Goal: Information Seeking & Learning: Find specific fact

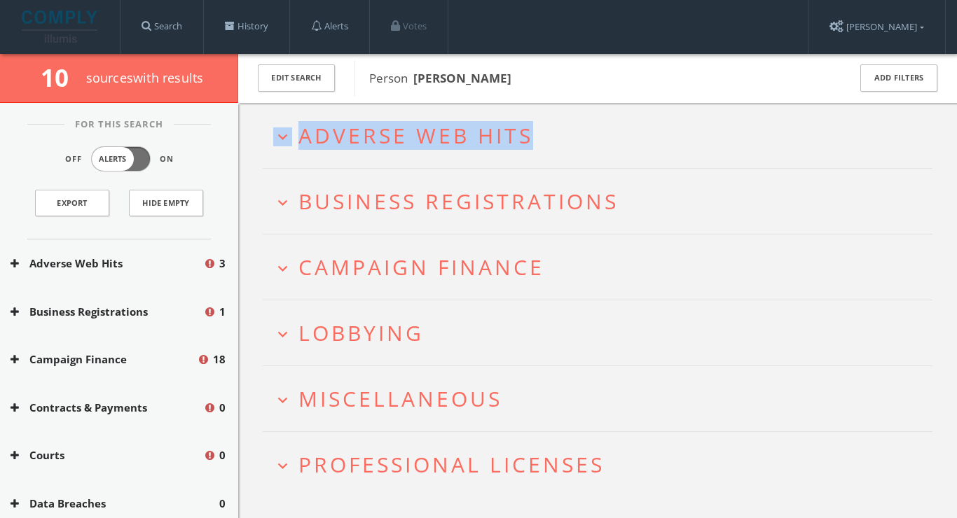
click at [580, 123] on h2 "expand_more Adverse Web Hits" at bounding box center [598, 135] width 670 height 65
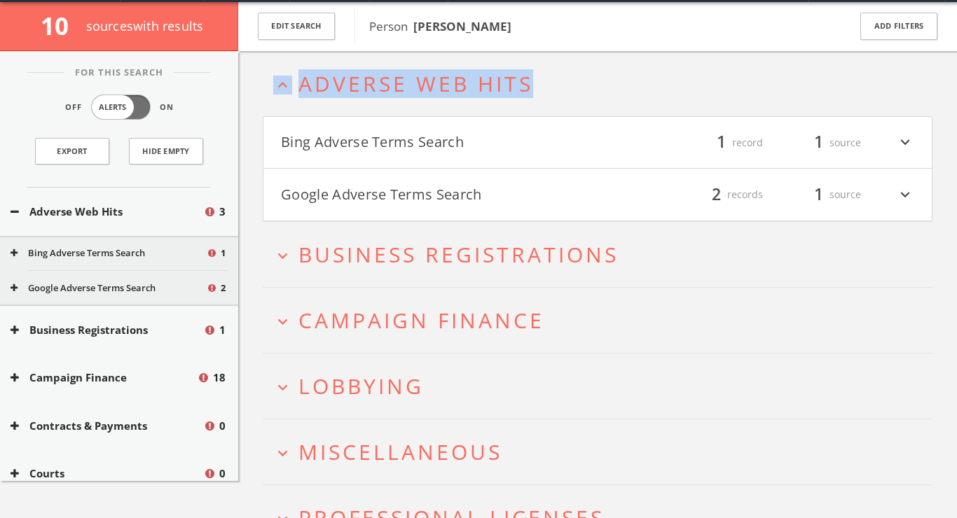
scroll to position [53, 0]
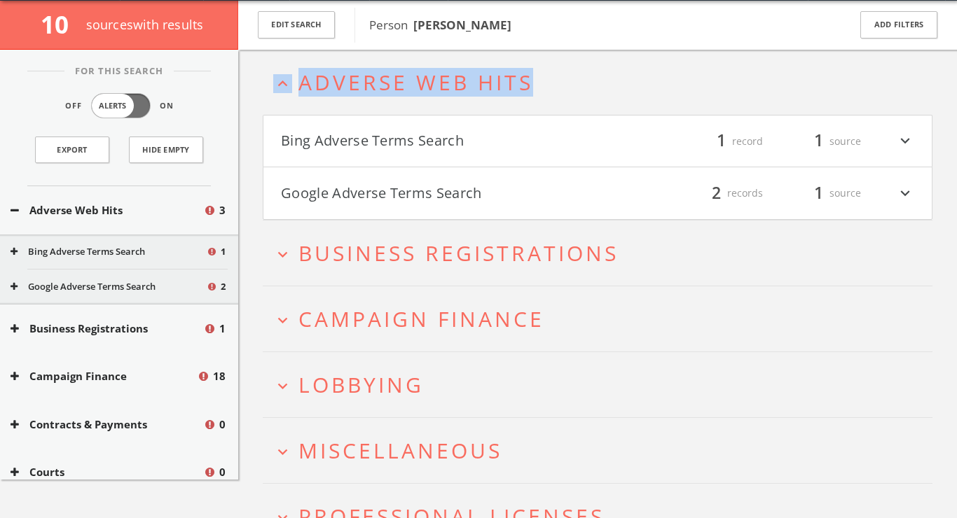
click at [481, 146] on button "Bing Adverse Terms Search" at bounding box center [439, 142] width 317 height 24
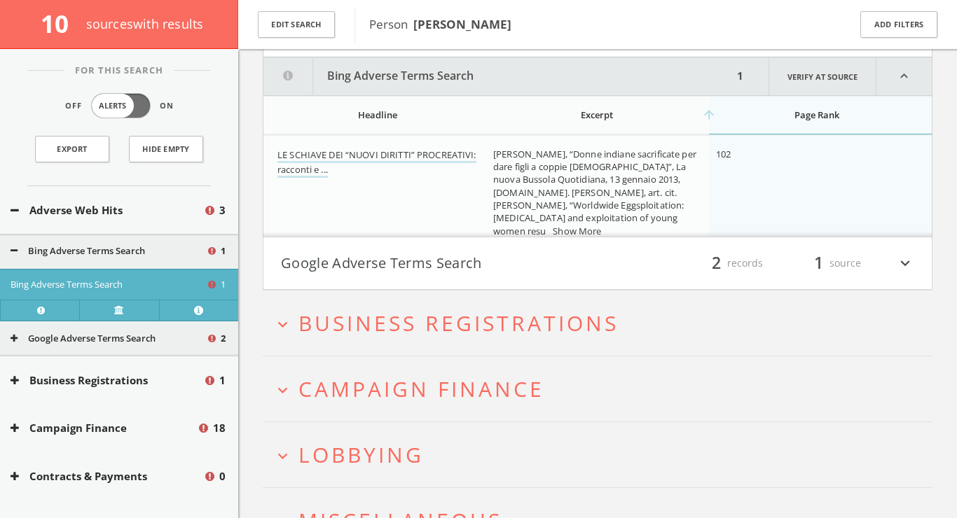
click at [459, 259] on button "Google Adverse Terms Search" at bounding box center [439, 264] width 317 height 24
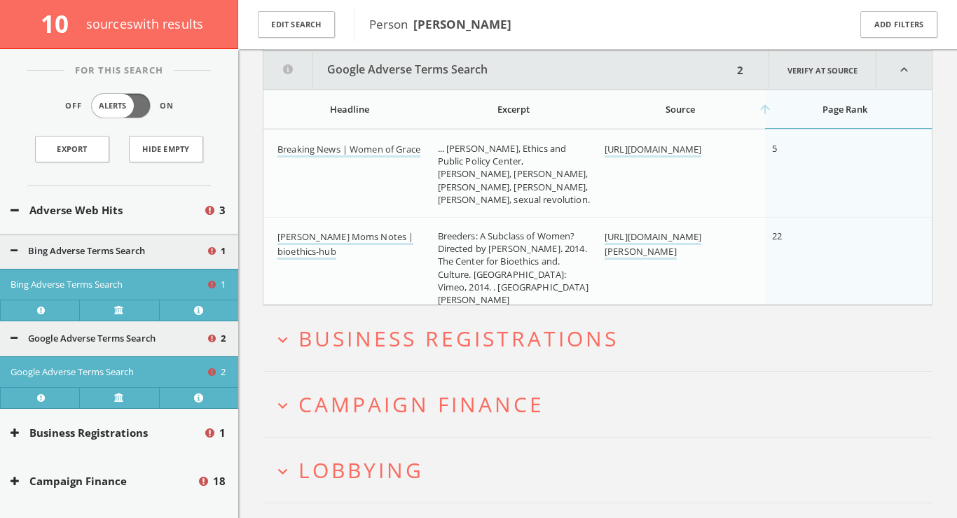
scroll to position [411, 0]
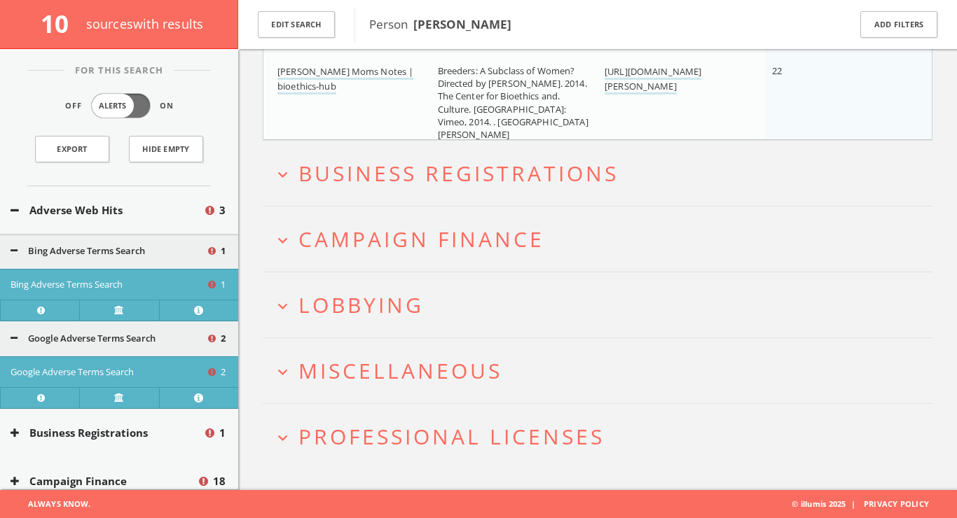
click at [447, 219] on h2 "expand_more Campaign Finance" at bounding box center [598, 239] width 670 height 65
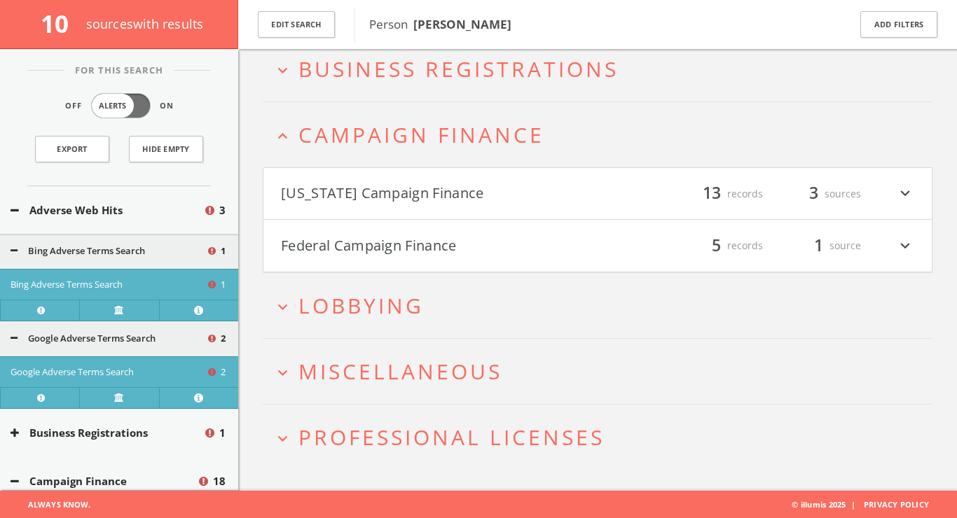
click at [425, 205] on button "[US_STATE] Campaign Finance" at bounding box center [439, 194] width 317 height 24
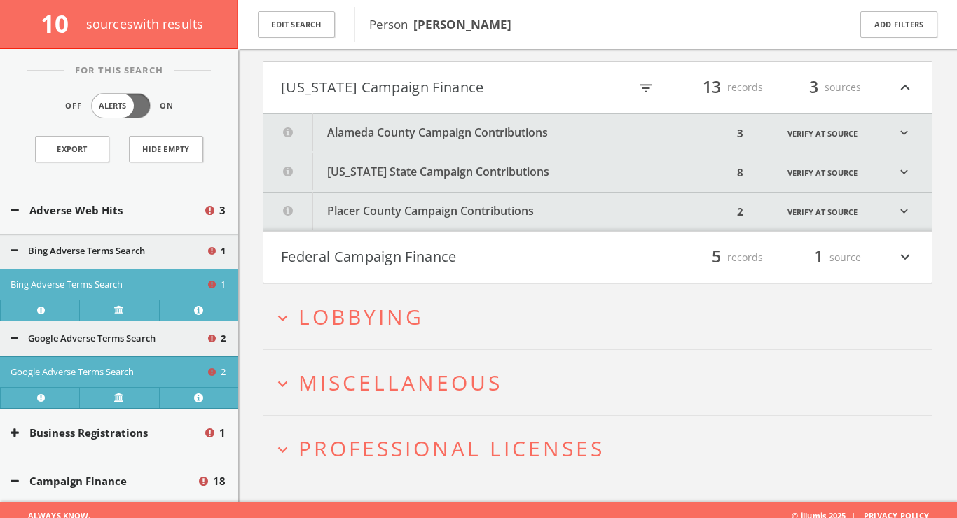
scroll to position [797, 0]
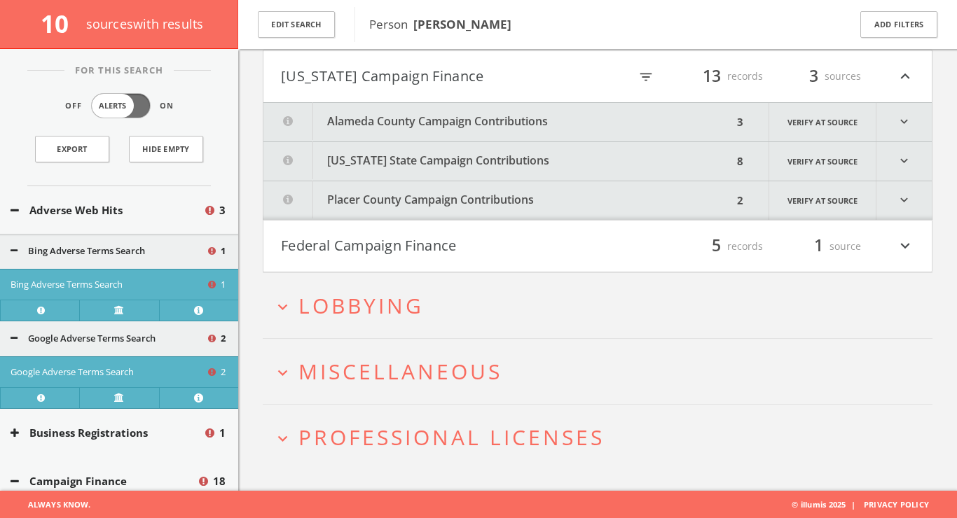
click at [444, 165] on button "[US_STATE] State Campaign Contributions" at bounding box center [497, 161] width 469 height 39
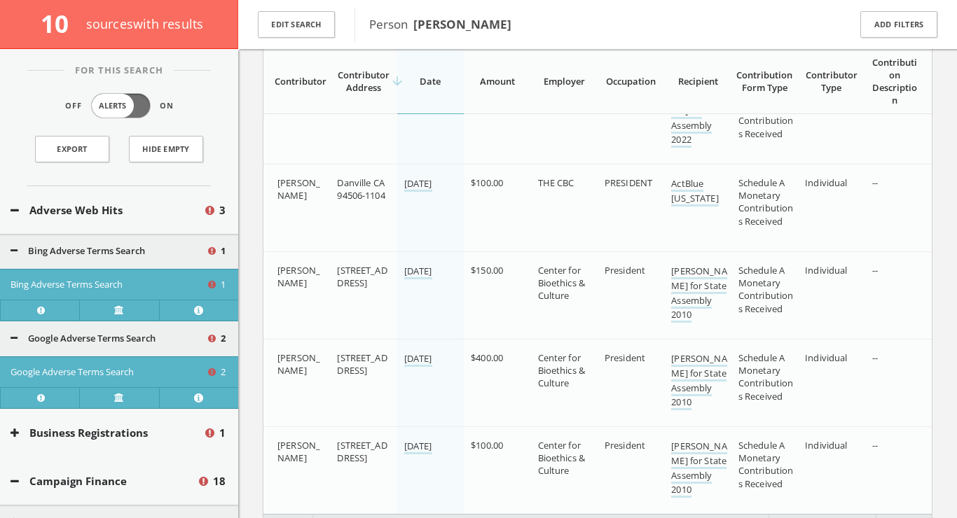
scroll to position [1323, 0]
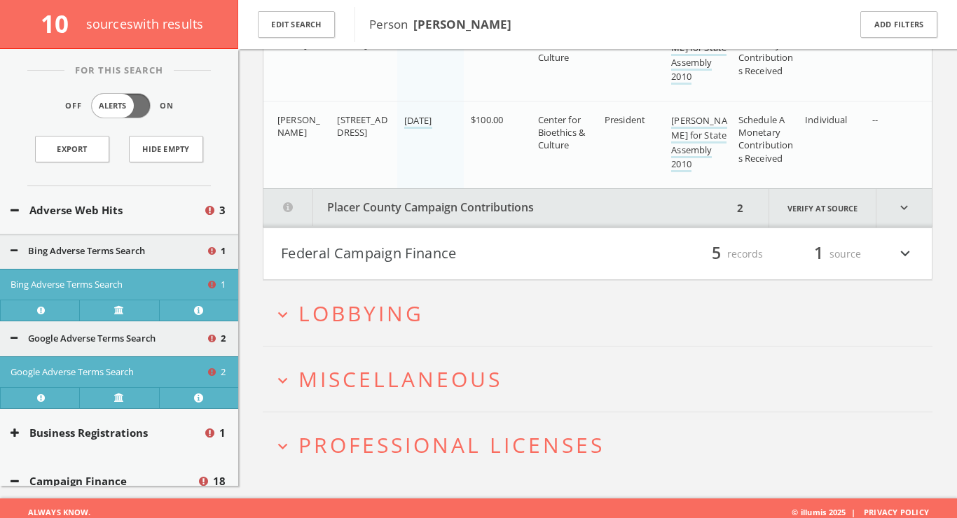
click at [358, 326] on h2 "expand_more Lobbying" at bounding box center [598, 313] width 670 height 65
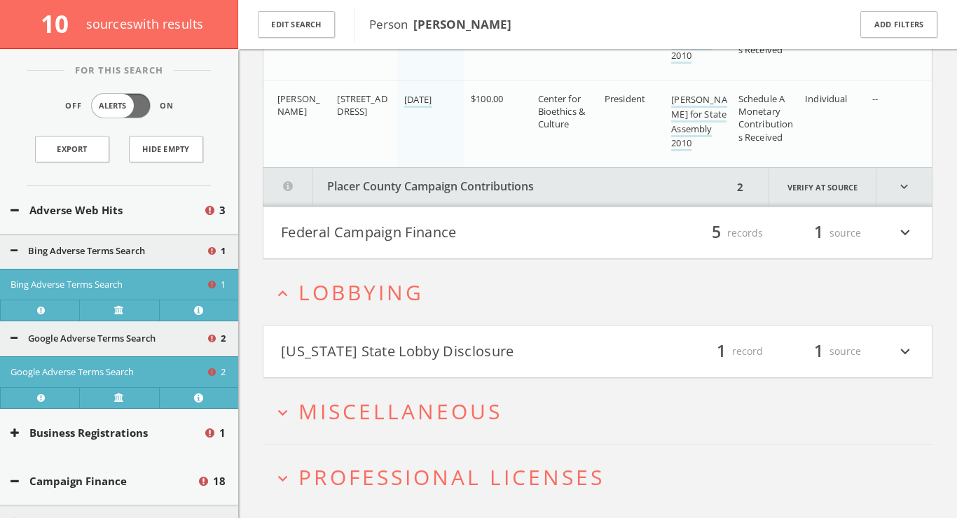
scroll to position [1640, 0]
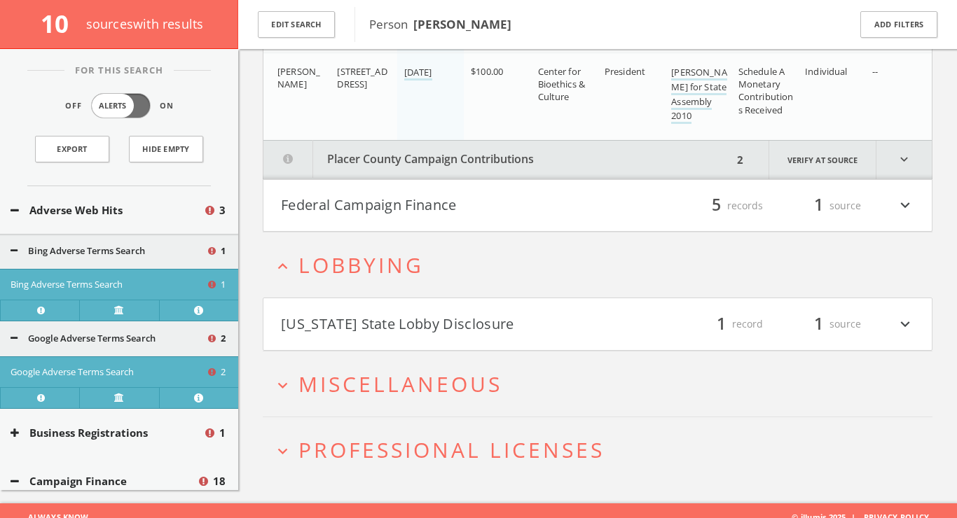
click at [364, 312] on button "[US_STATE] State Lobby Disclosure" at bounding box center [439, 324] width 317 height 24
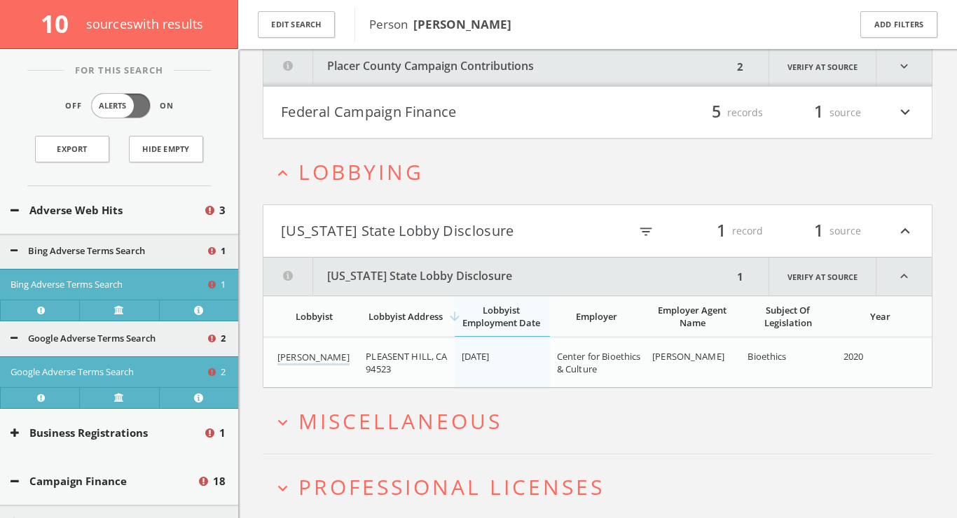
scroll to position [1771, 0]
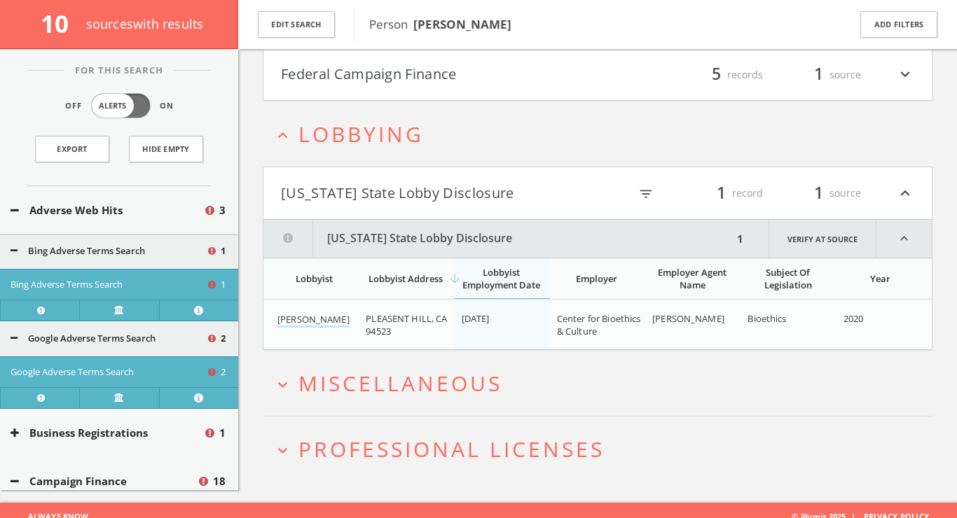
click at [433, 369] on span "Miscellaneous" at bounding box center [400, 383] width 204 height 29
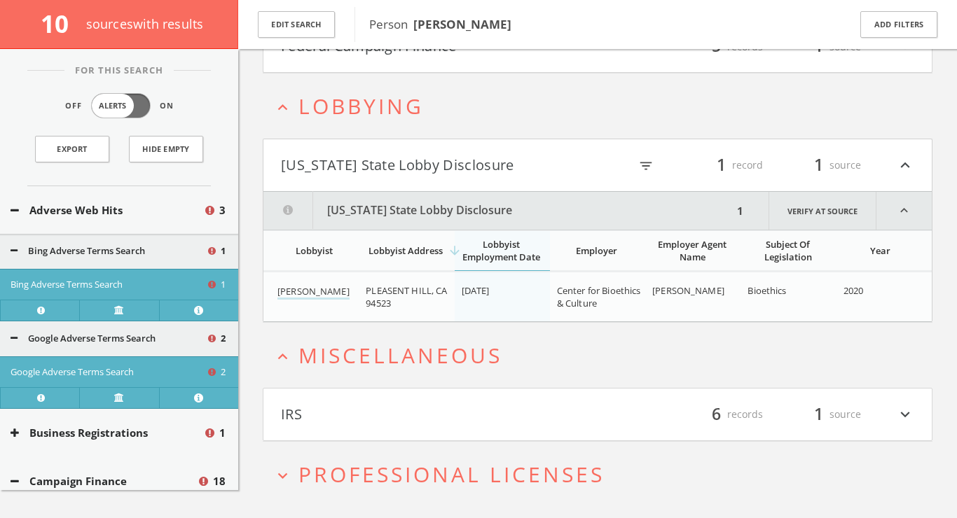
scroll to position [1824, 0]
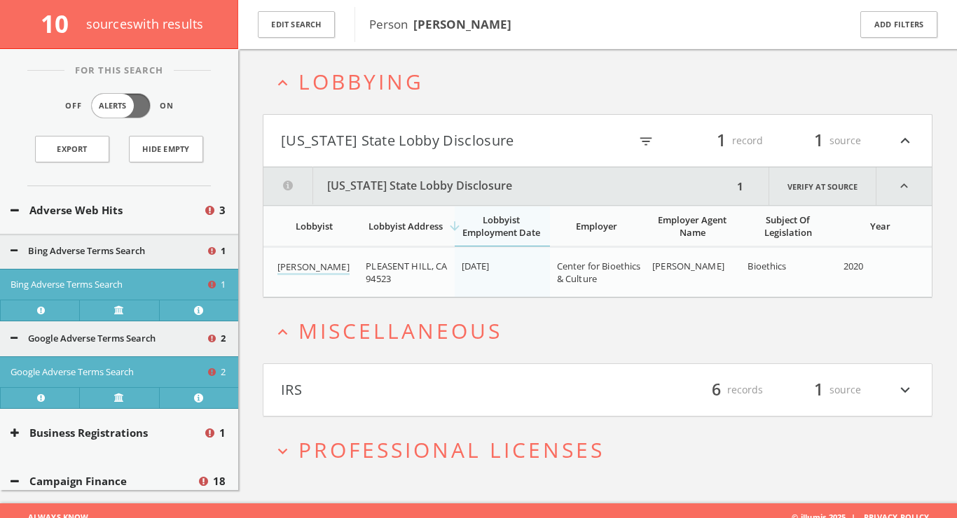
click at [436, 378] on button "IRS" at bounding box center [439, 390] width 317 height 24
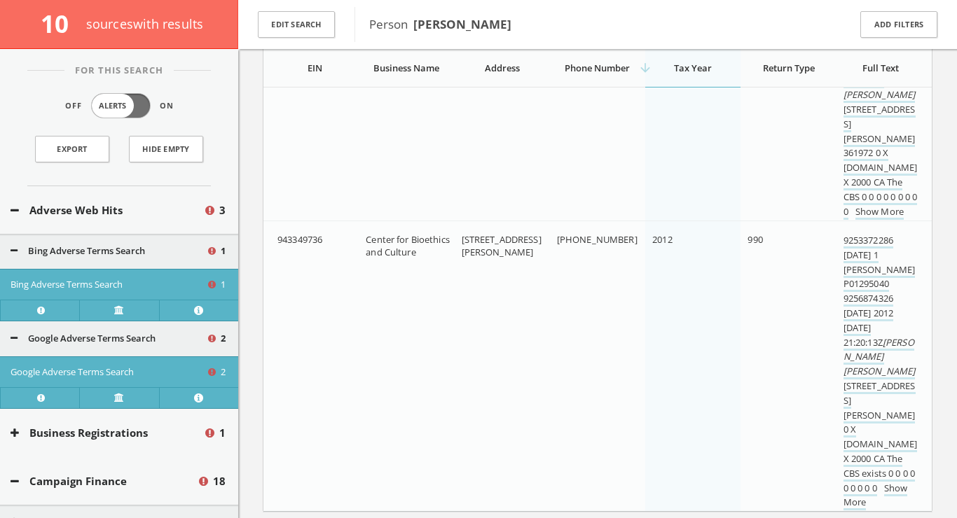
scroll to position [3620, 0]
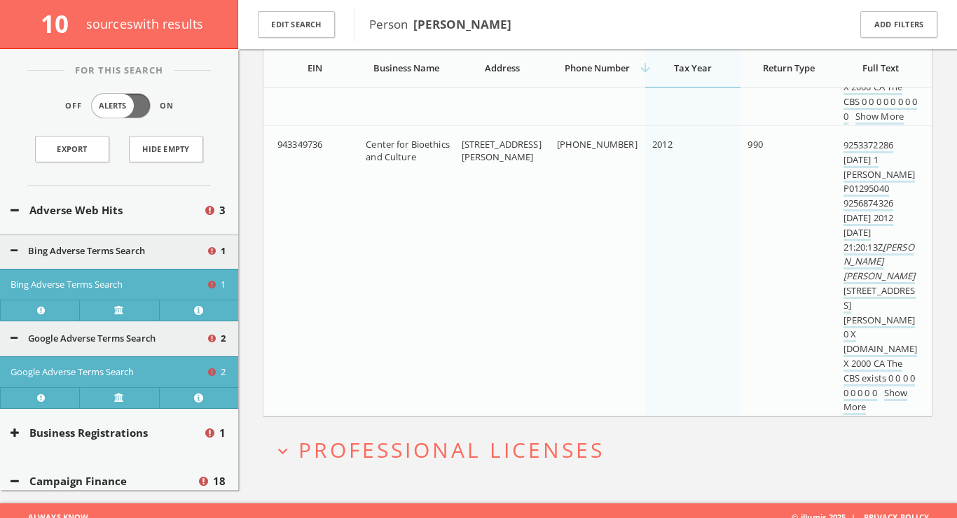
click at [532, 458] on h2 "expand_more Professional Licenses" at bounding box center [598, 450] width 670 height 65
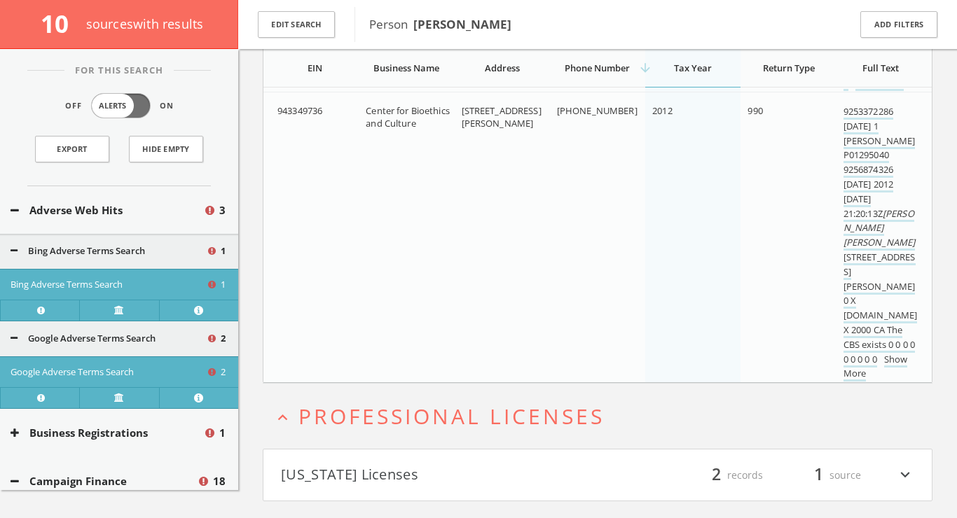
scroll to position [3673, 0]
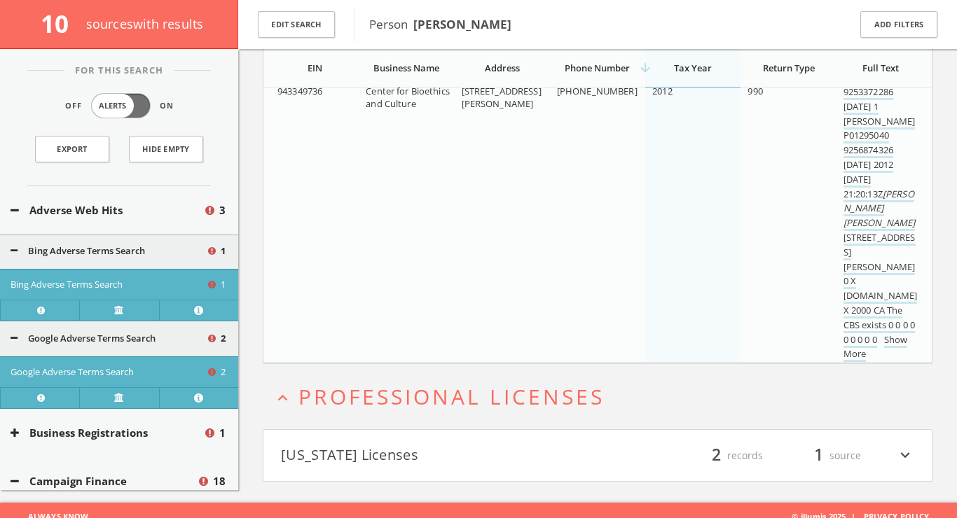
click at [324, 444] on button "[US_STATE] Licenses" at bounding box center [439, 456] width 317 height 24
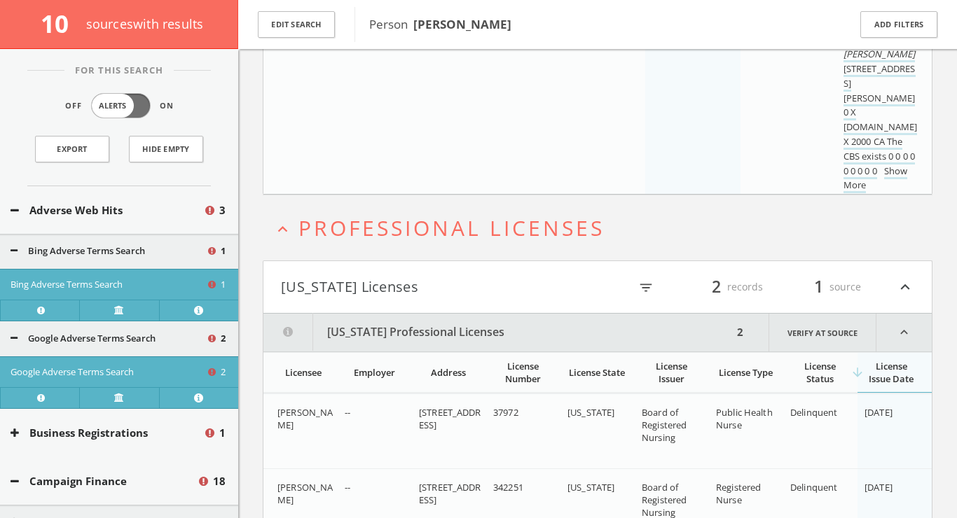
scroll to position [3903, 0]
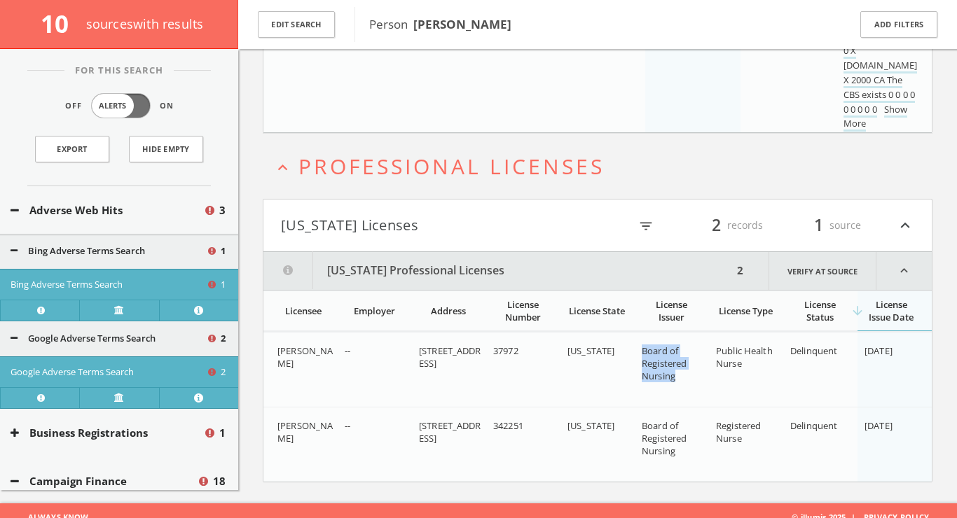
drag, startPoint x: 657, startPoint y: 362, endPoint x: 639, endPoint y: 334, distance: 33.4
click at [639, 334] on td "Board of Registered Nursing" at bounding box center [672, 369] width 74 height 75
copy span "Board of Registered Nursing"
click at [833, 259] on link "Verify at source" at bounding box center [823, 271] width 108 height 38
